Goal: Check status: Check status

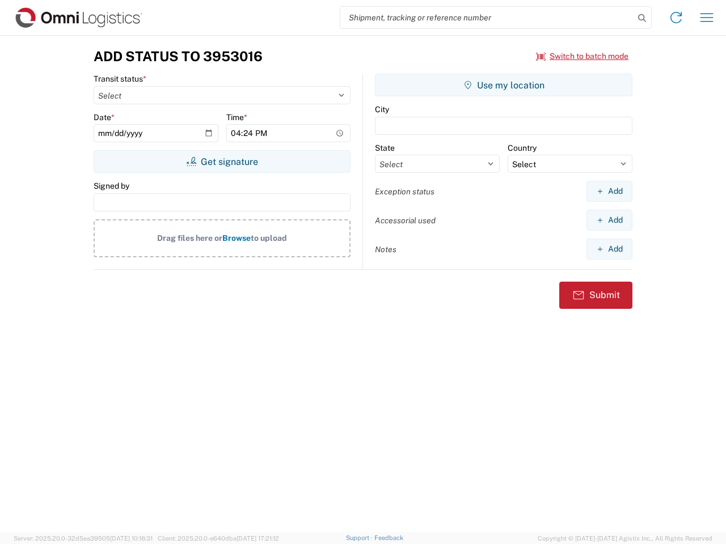
click at [487, 18] on input "search" at bounding box center [487, 18] width 294 height 22
click at [642, 18] on icon at bounding box center [642, 18] width 16 height 16
click at [676, 18] on icon at bounding box center [676, 18] width 18 height 18
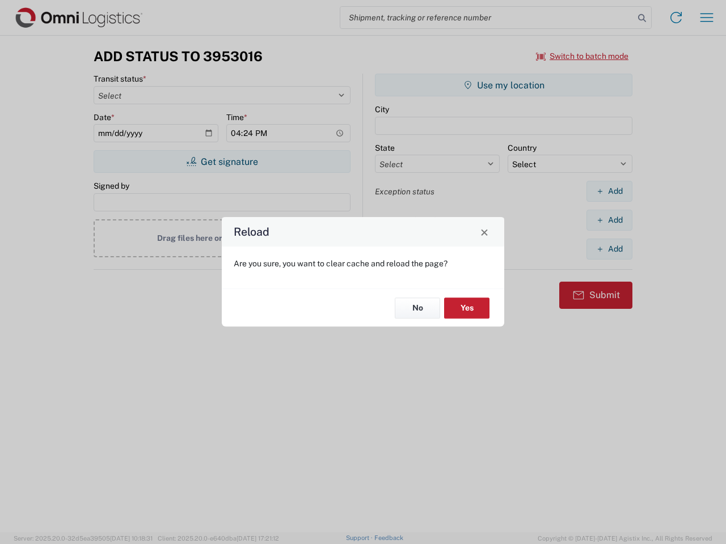
click at [706, 18] on div "Reload Are you sure, you want to clear cache and reload the page? No Yes" at bounding box center [363, 272] width 726 height 544
click at [582, 56] on div "Reload Are you sure, you want to clear cache and reload the page? No Yes" at bounding box center [363, 272] width 726 height 544
click at [222, 162] on div "Reload Are you sure, you want to clear cache and reload the page? No Yes" at bounding box center [363, 272] width 726 height 544
click at [503, 85] on div "Reload Are you sure, you want to clear cache and reload the page? No Yes" at bounding box center [363, 272] width 726 height 544
click at [609, 191] on div "Reload Are you sure, you want to clear cache and reload the page? No Yes" at bounding box center [363, 272] width 726 height 544
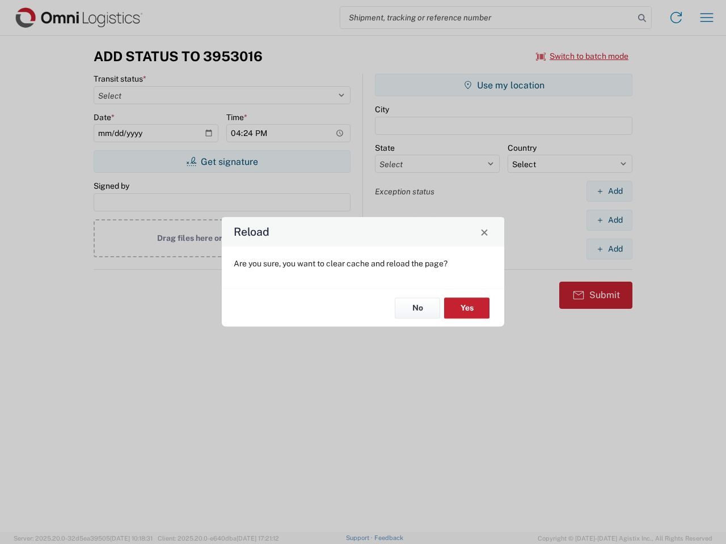
click at [609, 220] on div "Reload Are you sure, you want to clear cache and reload the page? No Yes" at bounding box center [363, 272] width 726 height 544
click at [609, 249] on div "Reload Are you sure, you want to clear cache and reload the page? No Yes" at bounding box center [363, 272] width 726 height 544
